Goal: Use online tool/utility: Use online tool/utility

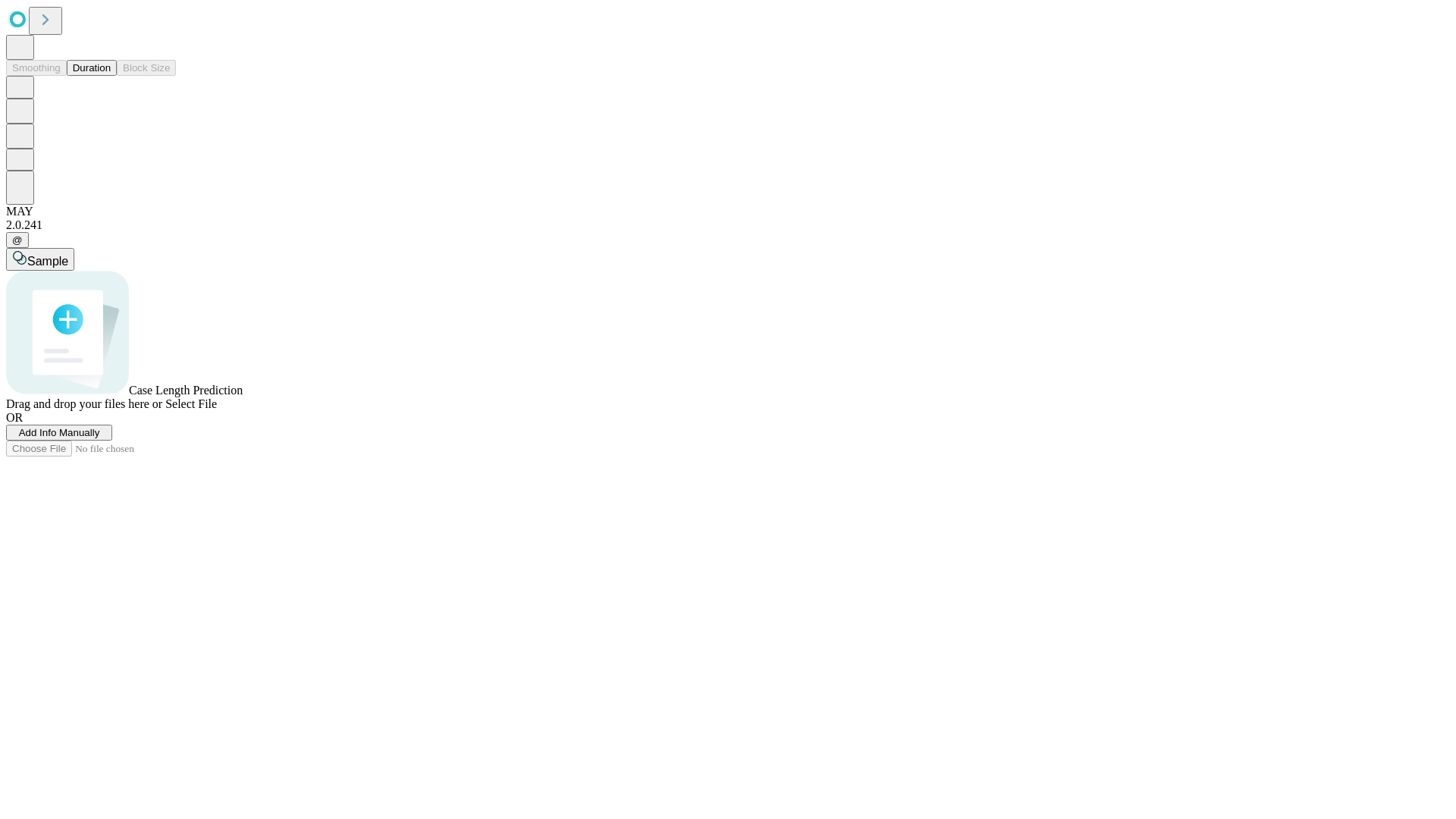
click at [111, 76] on button "Duration" at bounding box center [92, 68] width 50 height 16
click at [68, 255] on span "Sample" at bounding box center [47, 261] width 41 height 13
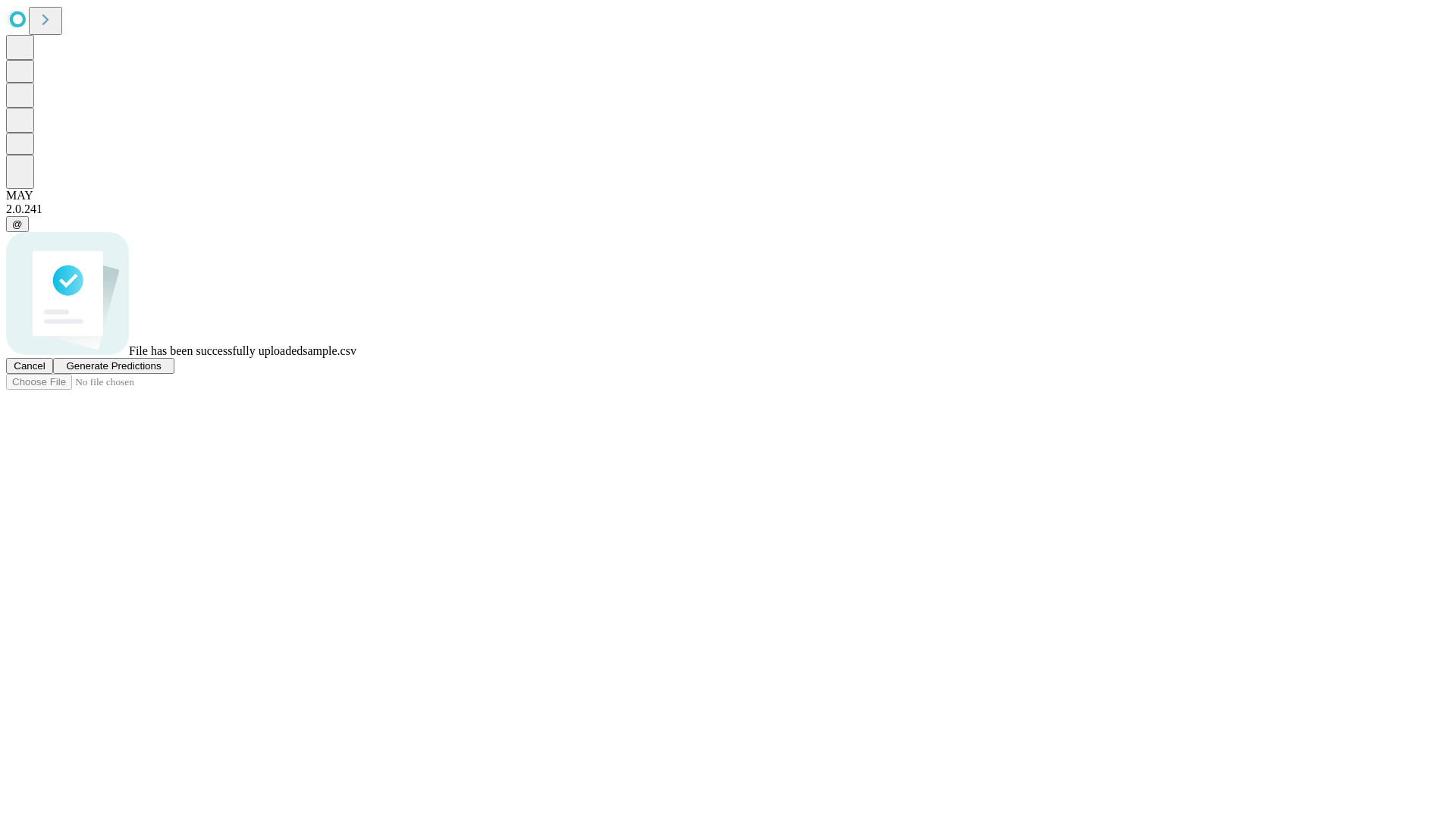
click at [160, 372] on span "Generate Predictions" at bounding box center [113, 366] width 95 height 12
